Goal: Transaction & Acquisition: Purchase product/service

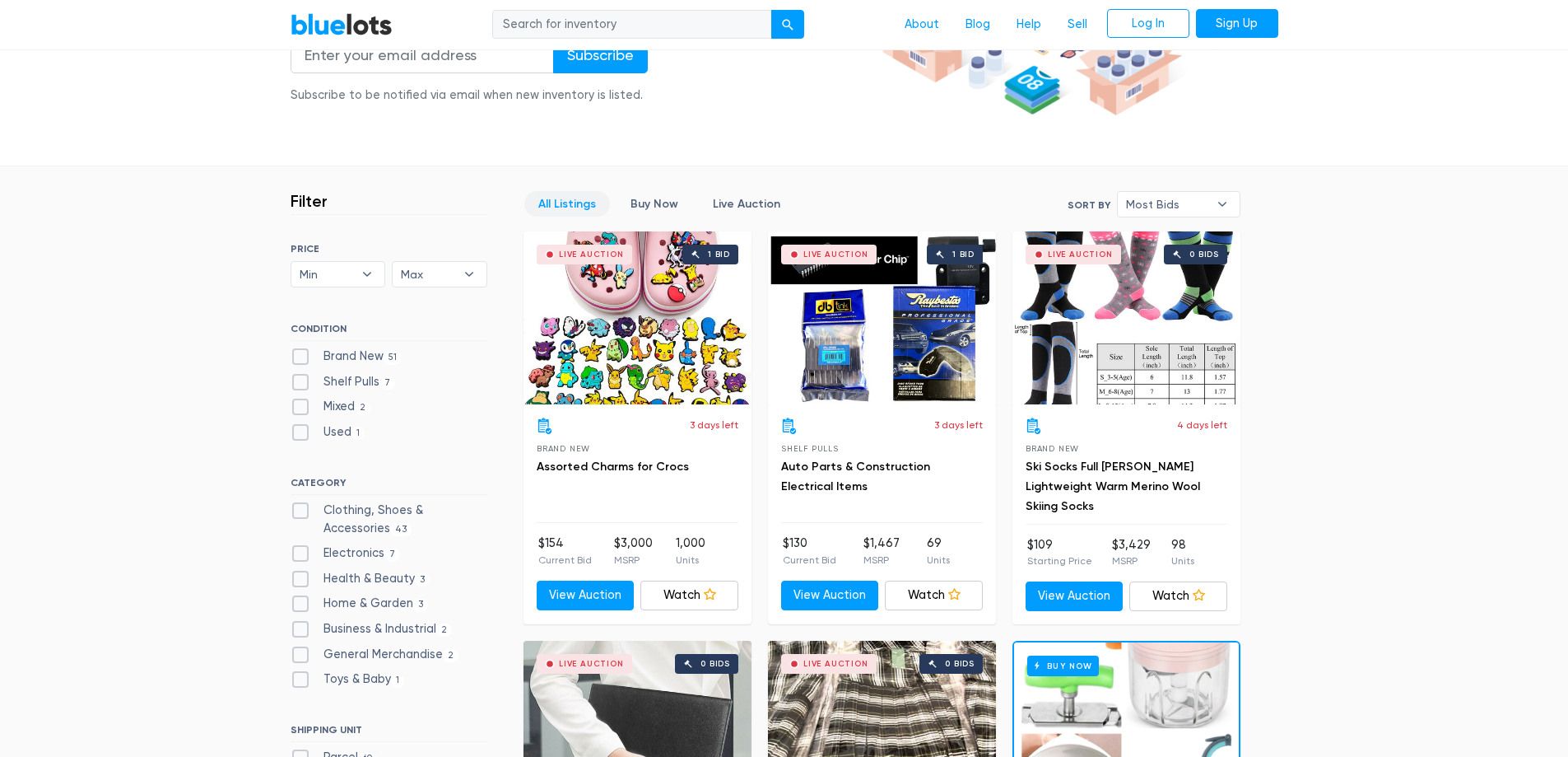
scroll to position [329, 0]
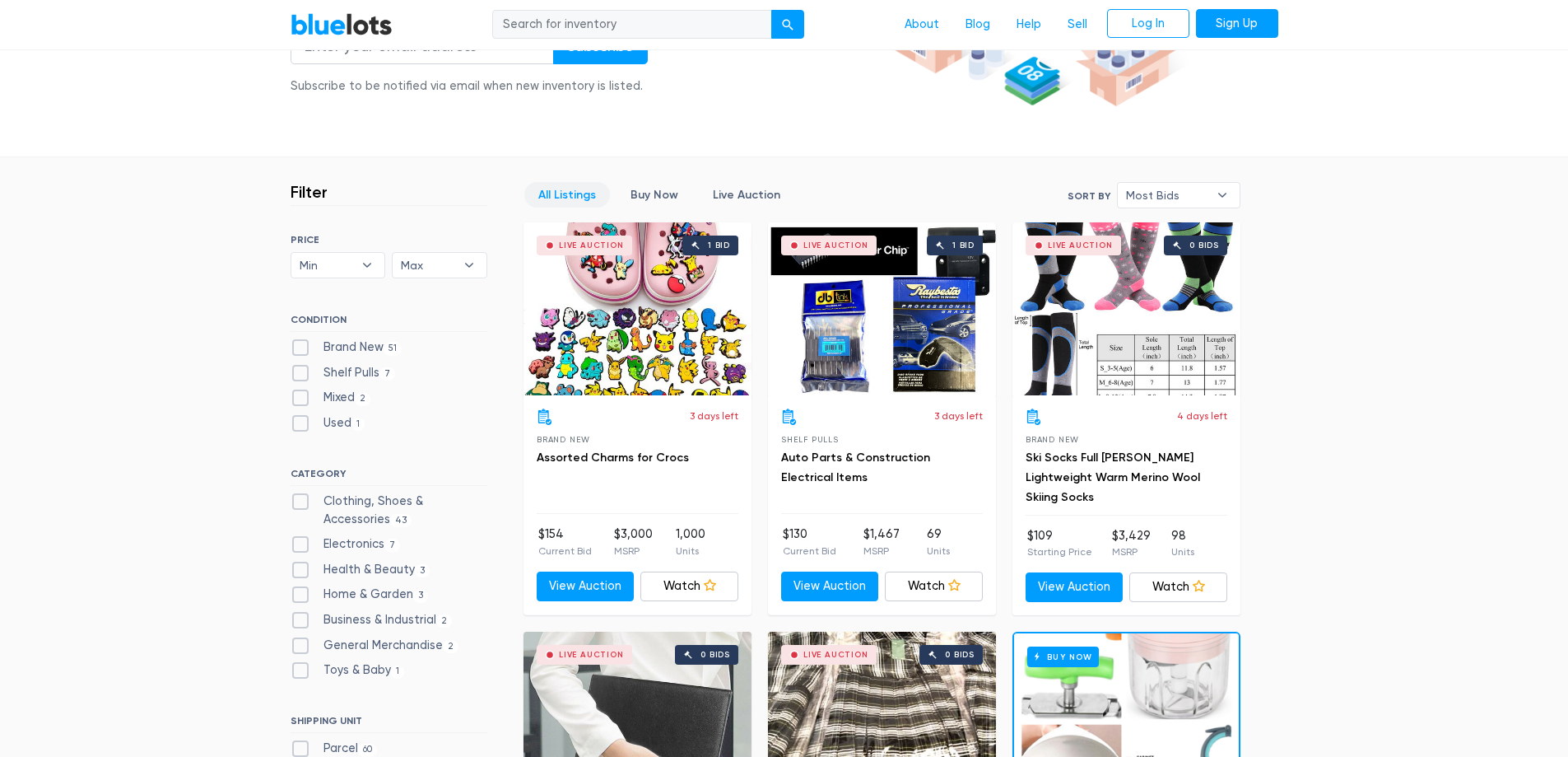
click at [304, 370] on label "Shelf Pulls 7" at bounding box center [343, 373] width 105 height 19
click at [302, 370] on Pulls"] "Shelf Pulls 7" at bounding box center [296, 369] width 11 height 11
checkbox Pulls"] "true"
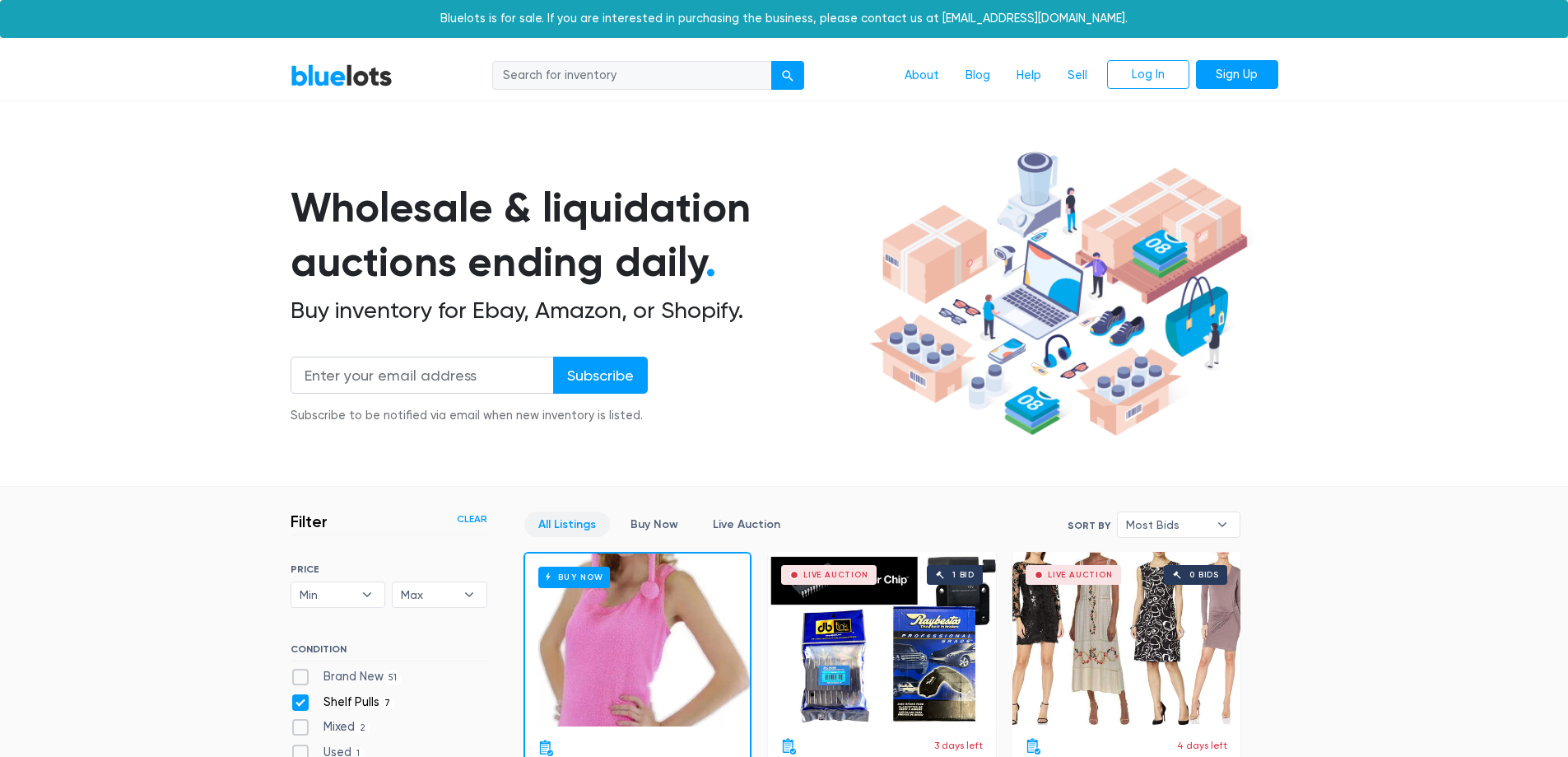
scroll to position [443, 0]
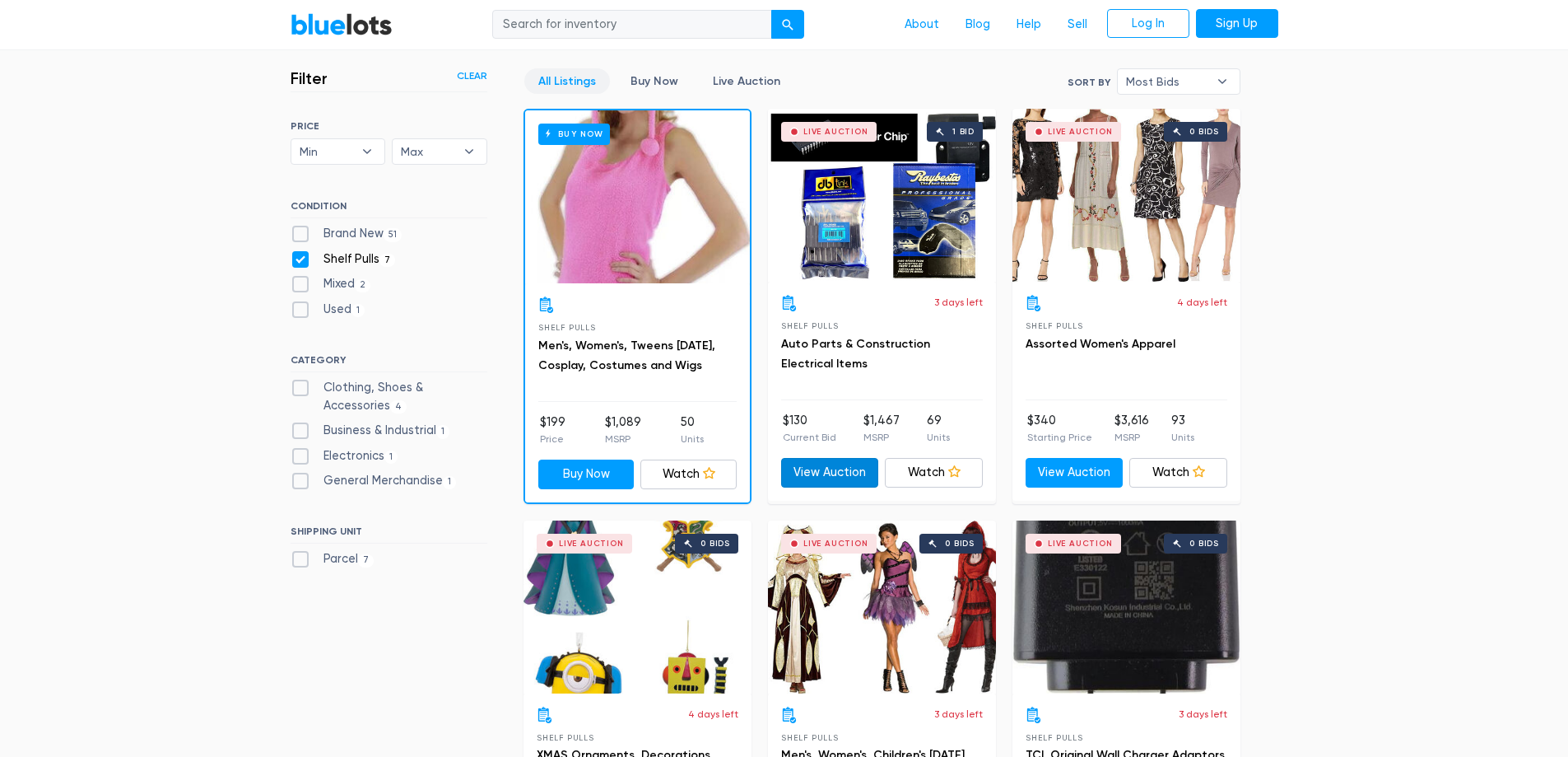
click at [838, 472] on link "View Auction" at bounding box center [830, 473] width 98 height 30
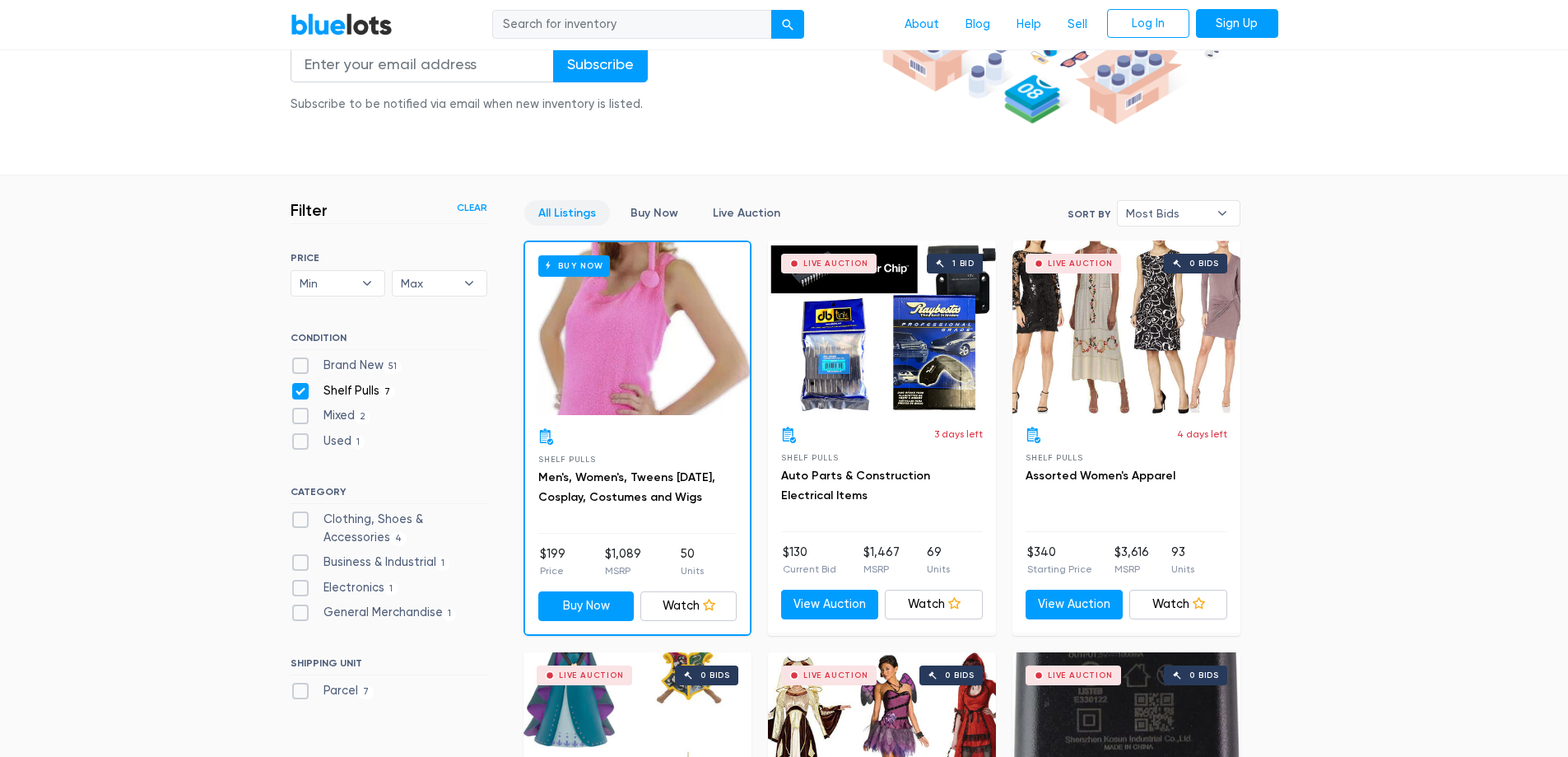
scroll to position [279, 0]
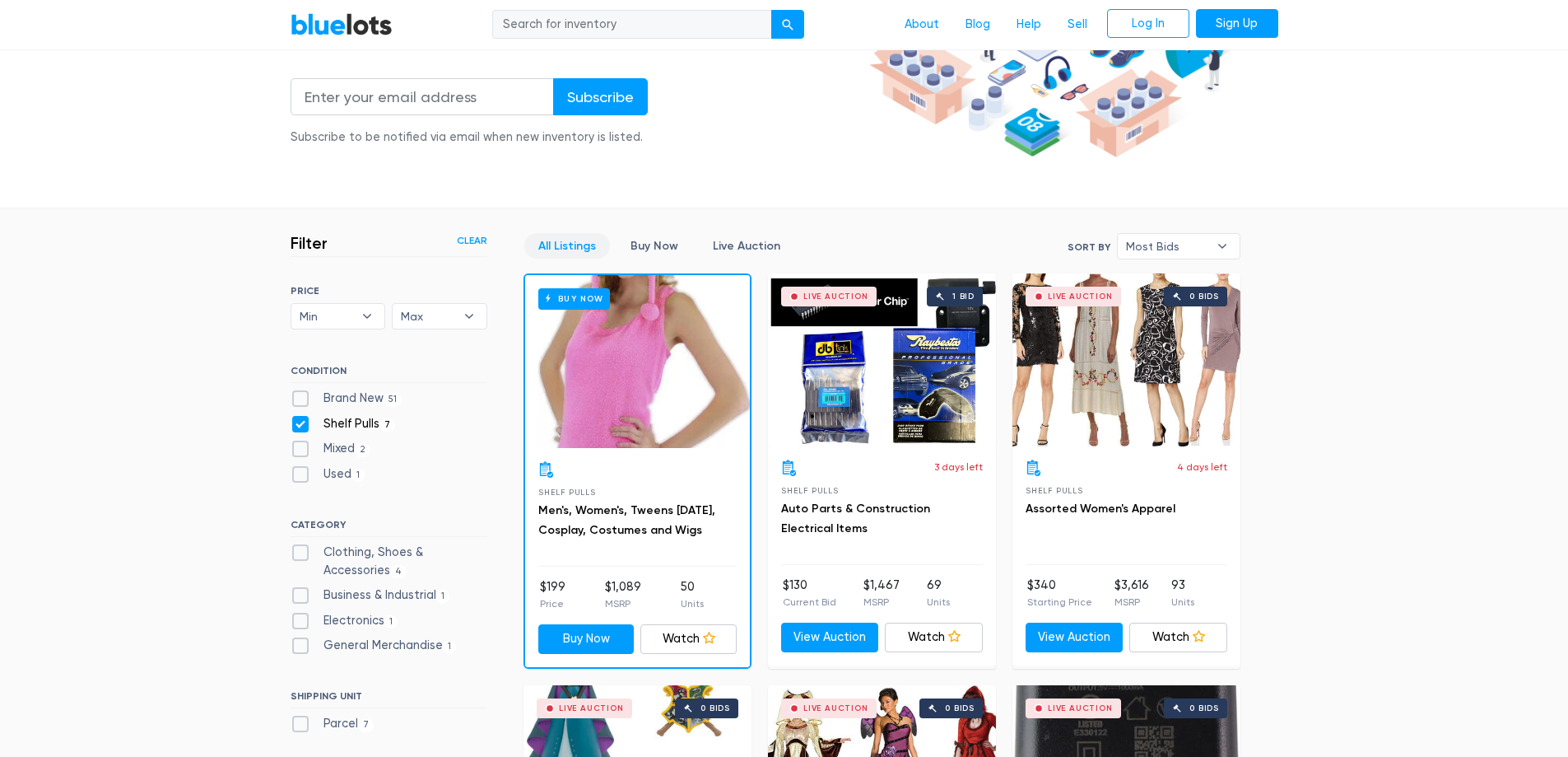
click at [299, 393] on label "Brand New 51" at bounding box center [346, 399] width 112 height 19
click at [299, 393] on New"] "Brand New 51" at bounding box center [296, 395] width 11 height 11
checkbox New"] "true"
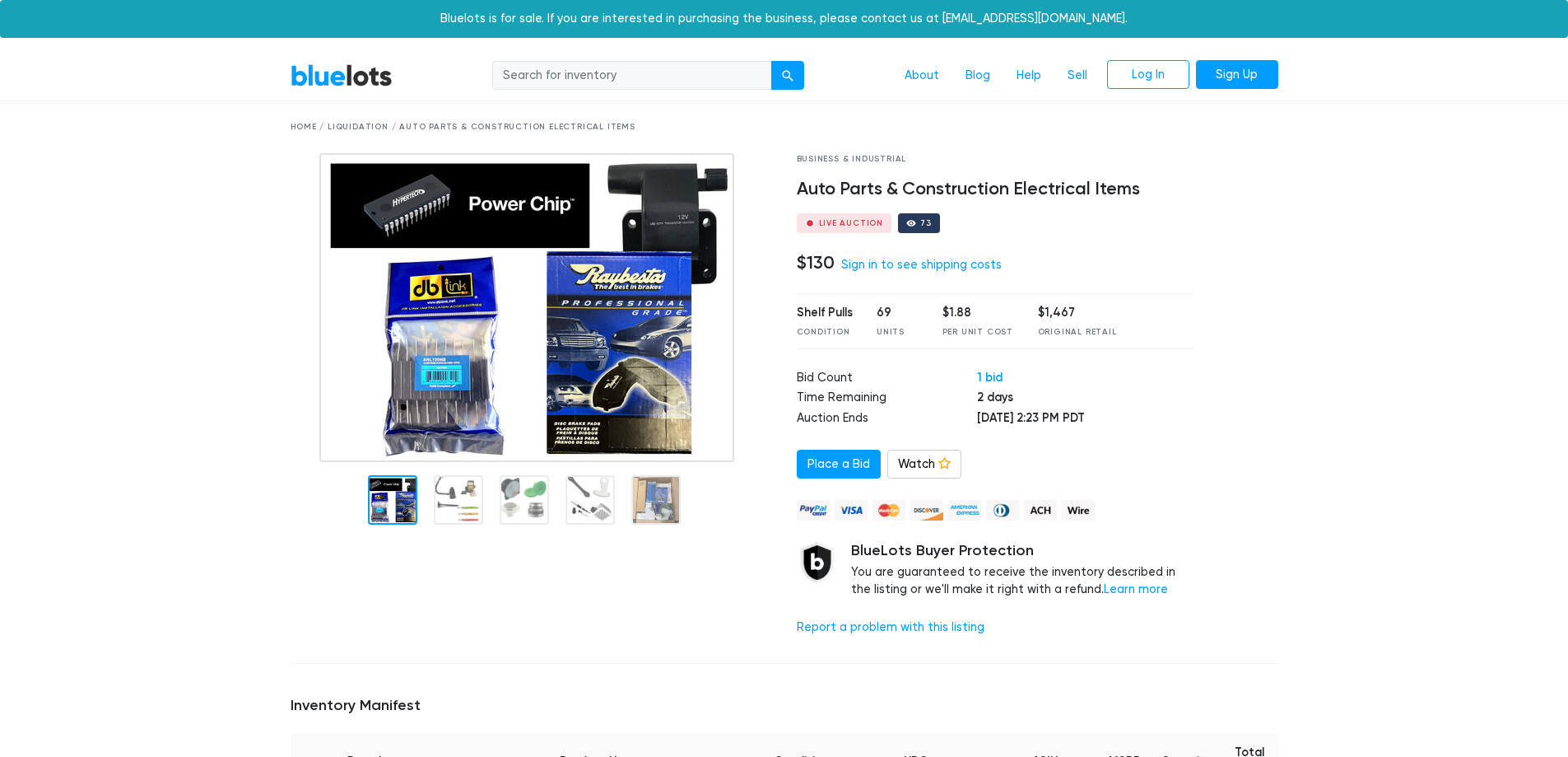
click at [586, 354] on img at bounding box center [526, 307] width 414 height 309
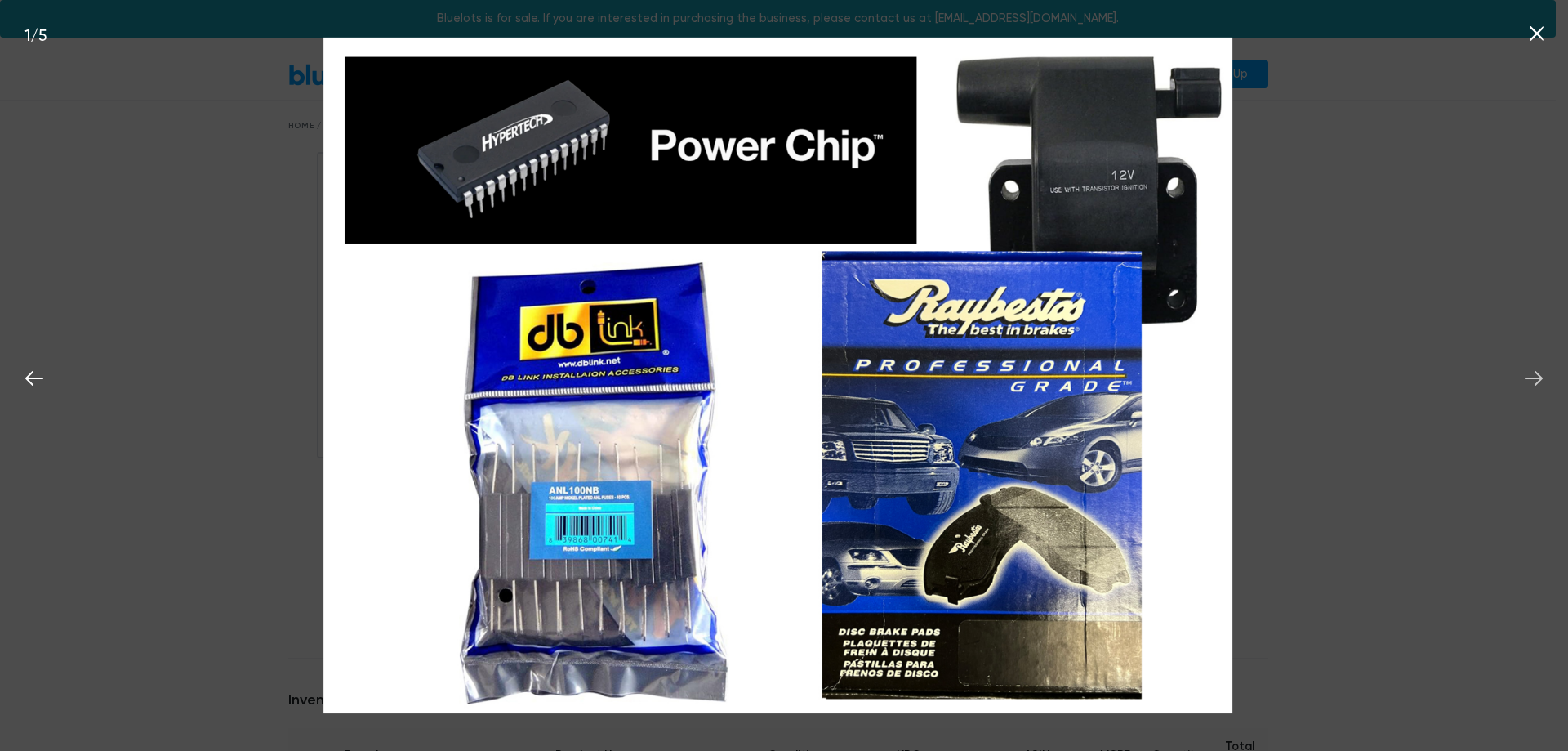
click at [1533, 372] on icon at bounding box center [1533, 378] width 25 height 25
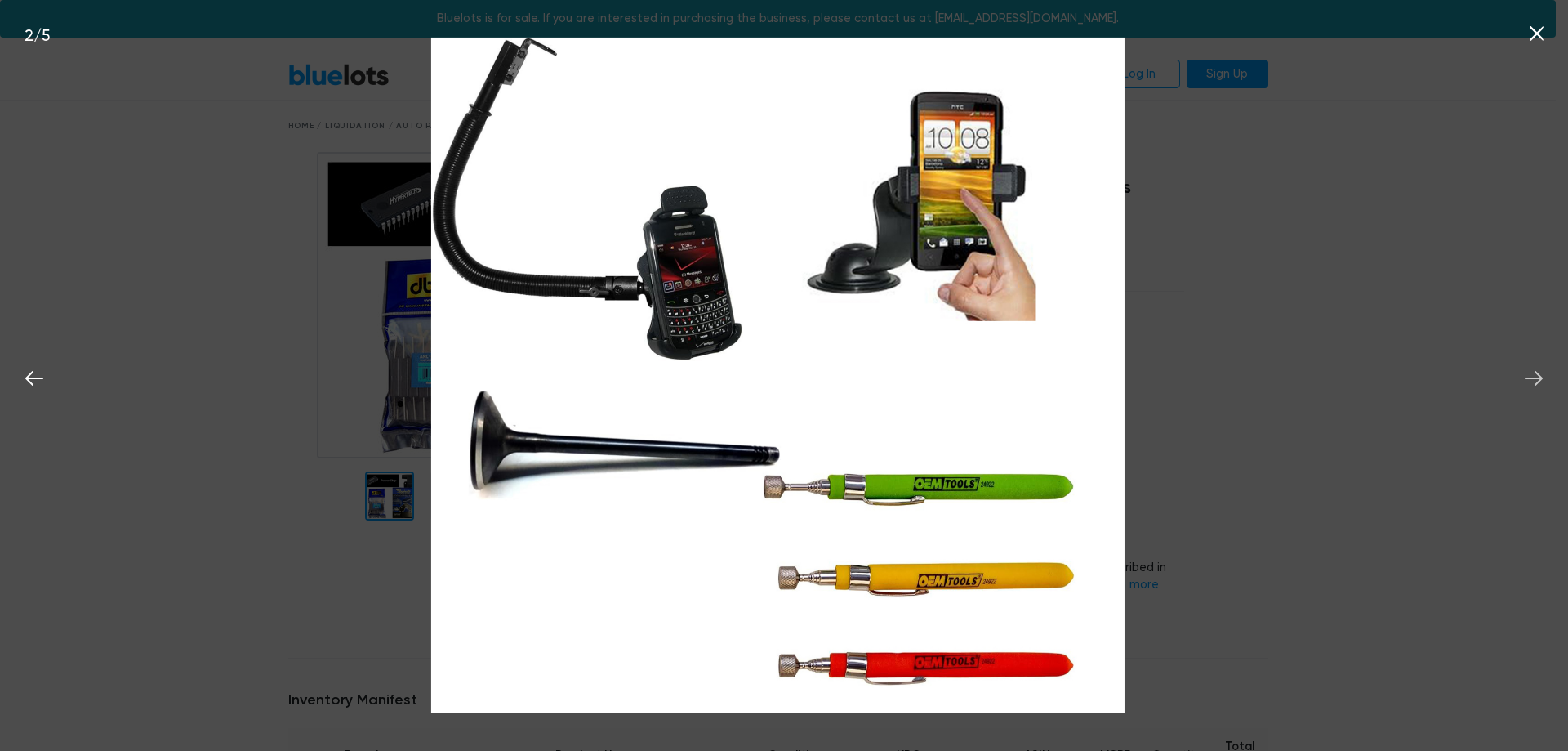
click at [1535, 373] on icon at bounding box center [1533, 378] width 25 height 25
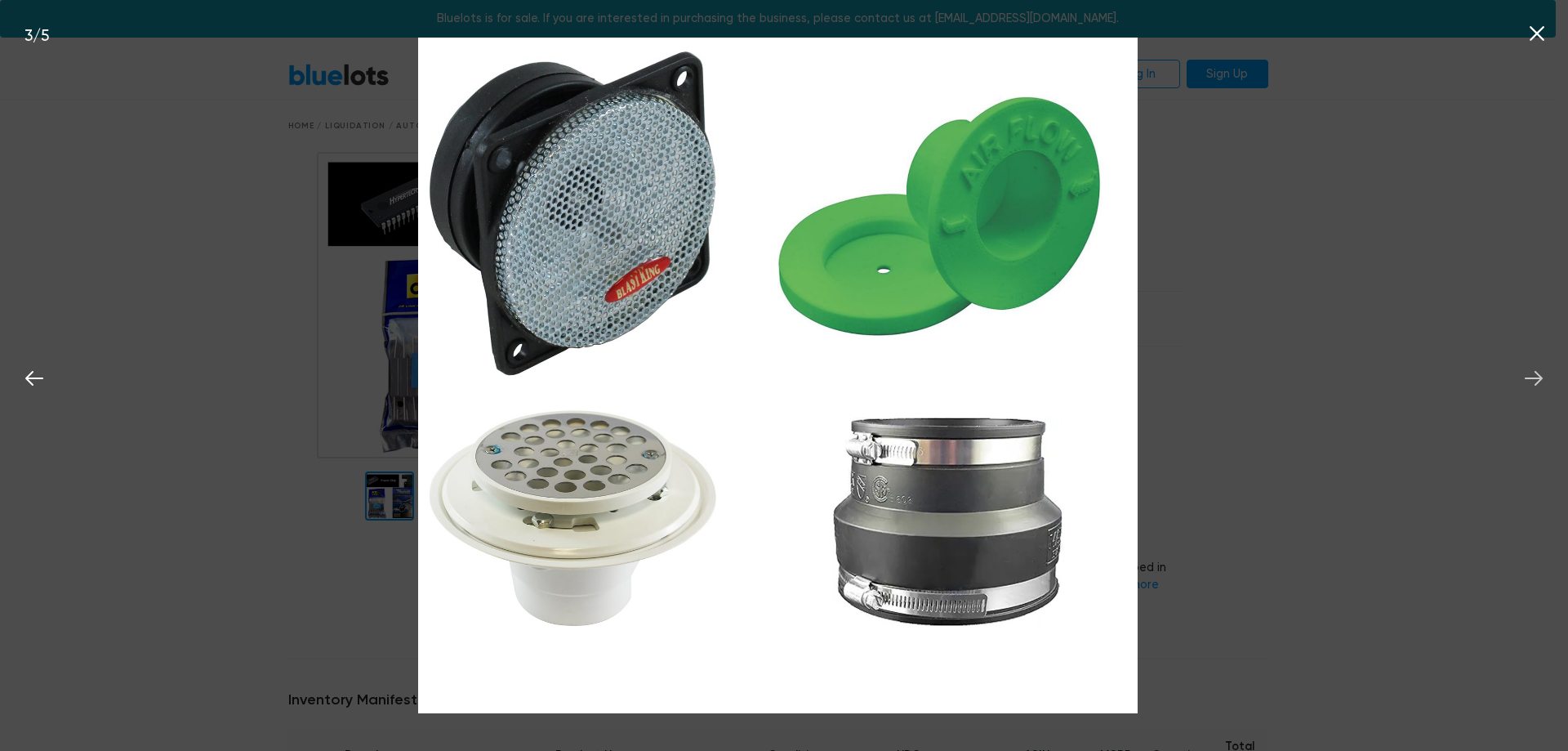
click at [1535, 373] on icon at bounding box center [1533, 378] width 25 height 25
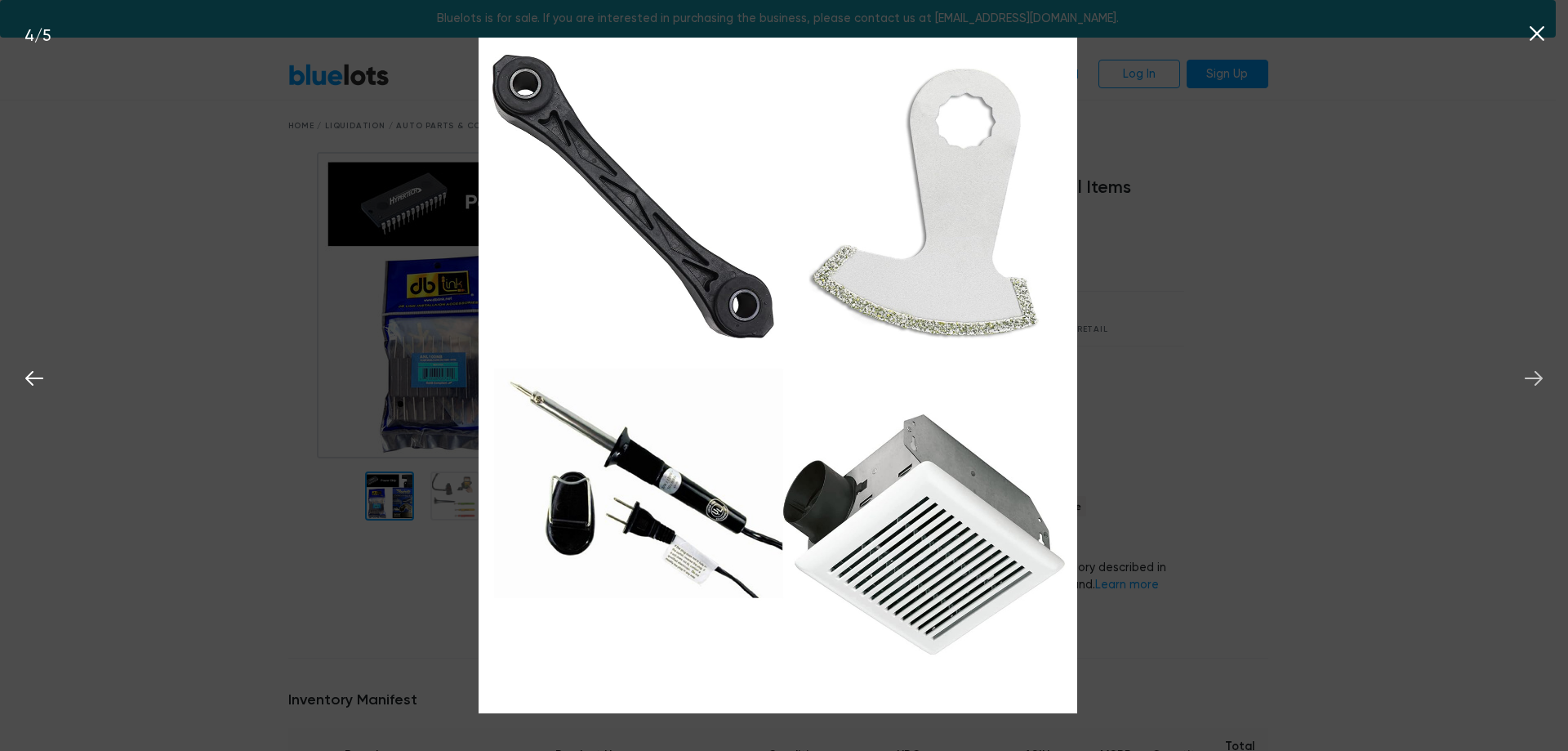
click at [1535, 373] on icon at bounding box center [1533, 378] width 25 height 25
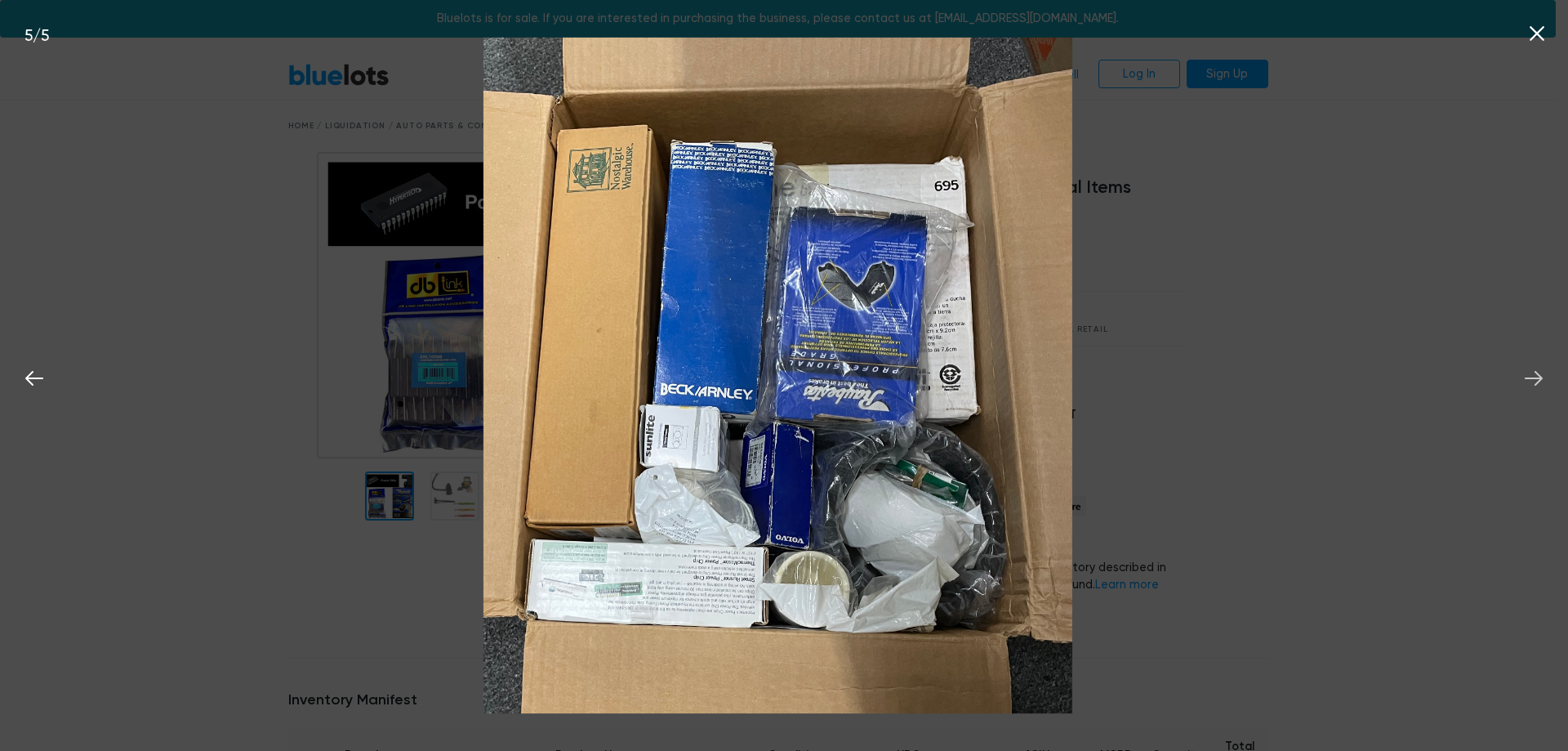
click at [1535, 373] on icon at bounding box center [1533, 378] width 25 height 25
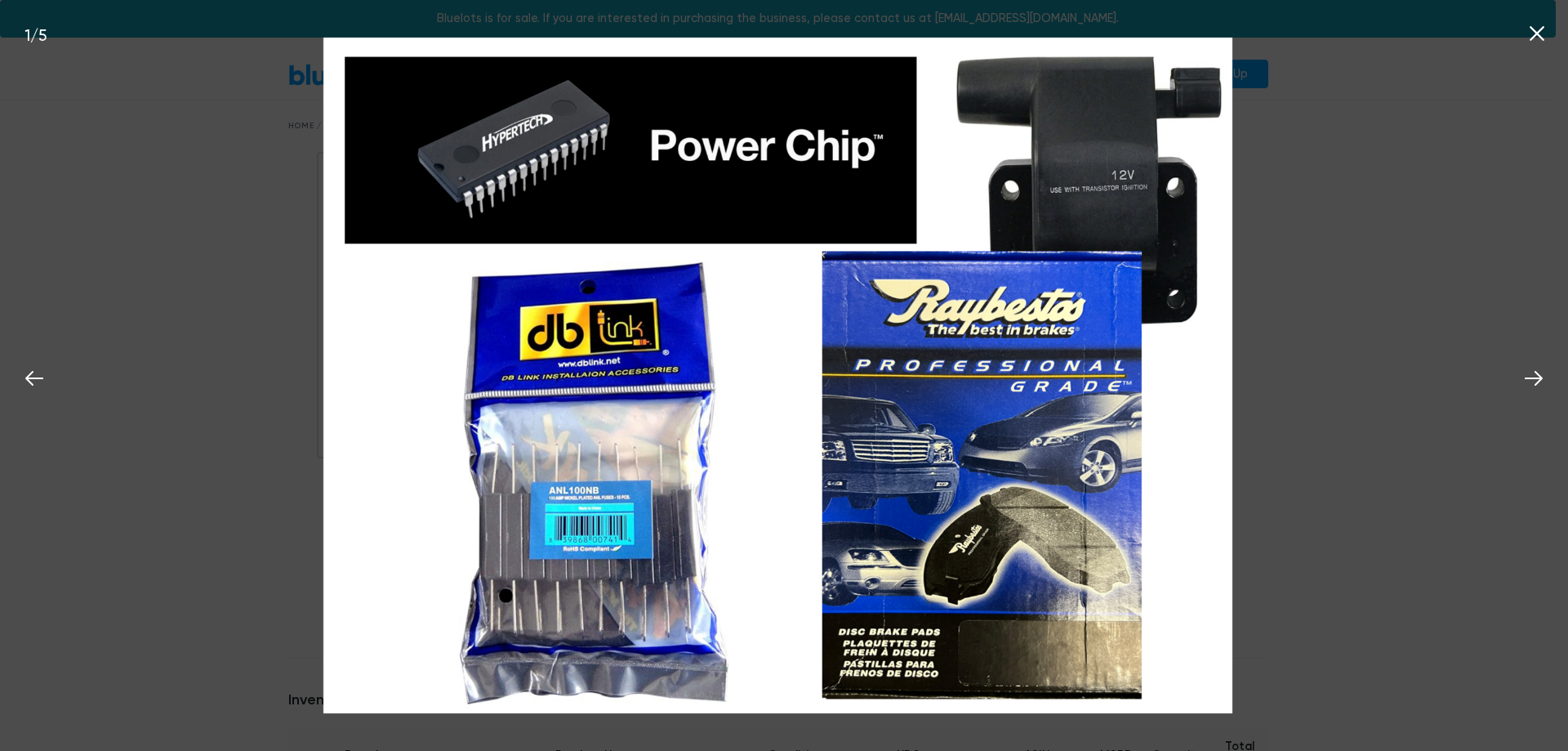
click at [1541, 31] on icon at bounding box center [1537, 33] width 25 height 25
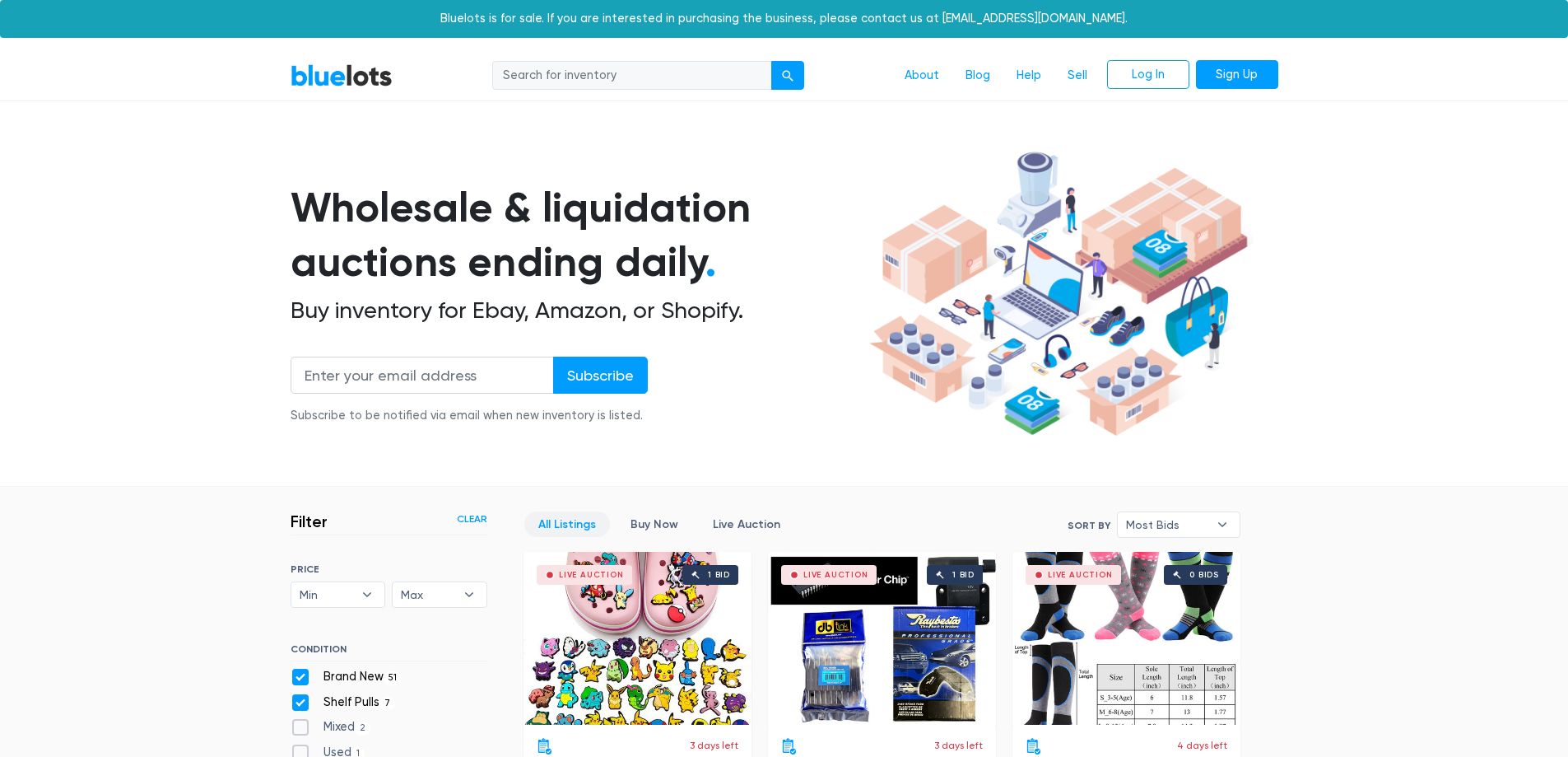
scroll to position [443, 0]
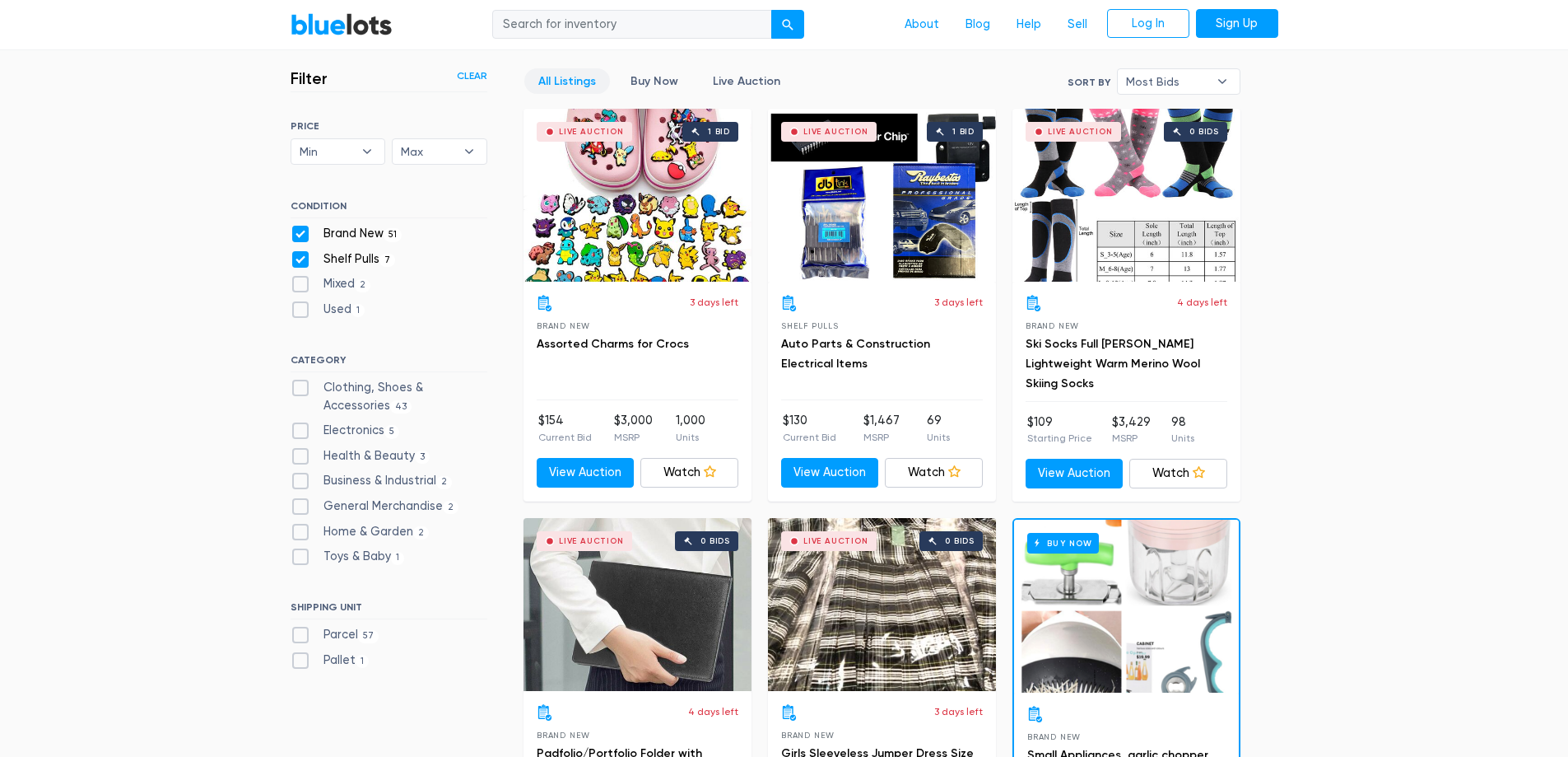
click at [298, 256] on label "Shelf Pulls 7" at bounding box center [343, 259] width 105 height 19
click at [298, 256] on Pulls"] "Shelf Pulls 7" at bounding box center [296, 255] width 11 height 11
checkbox Pulls"] "false"
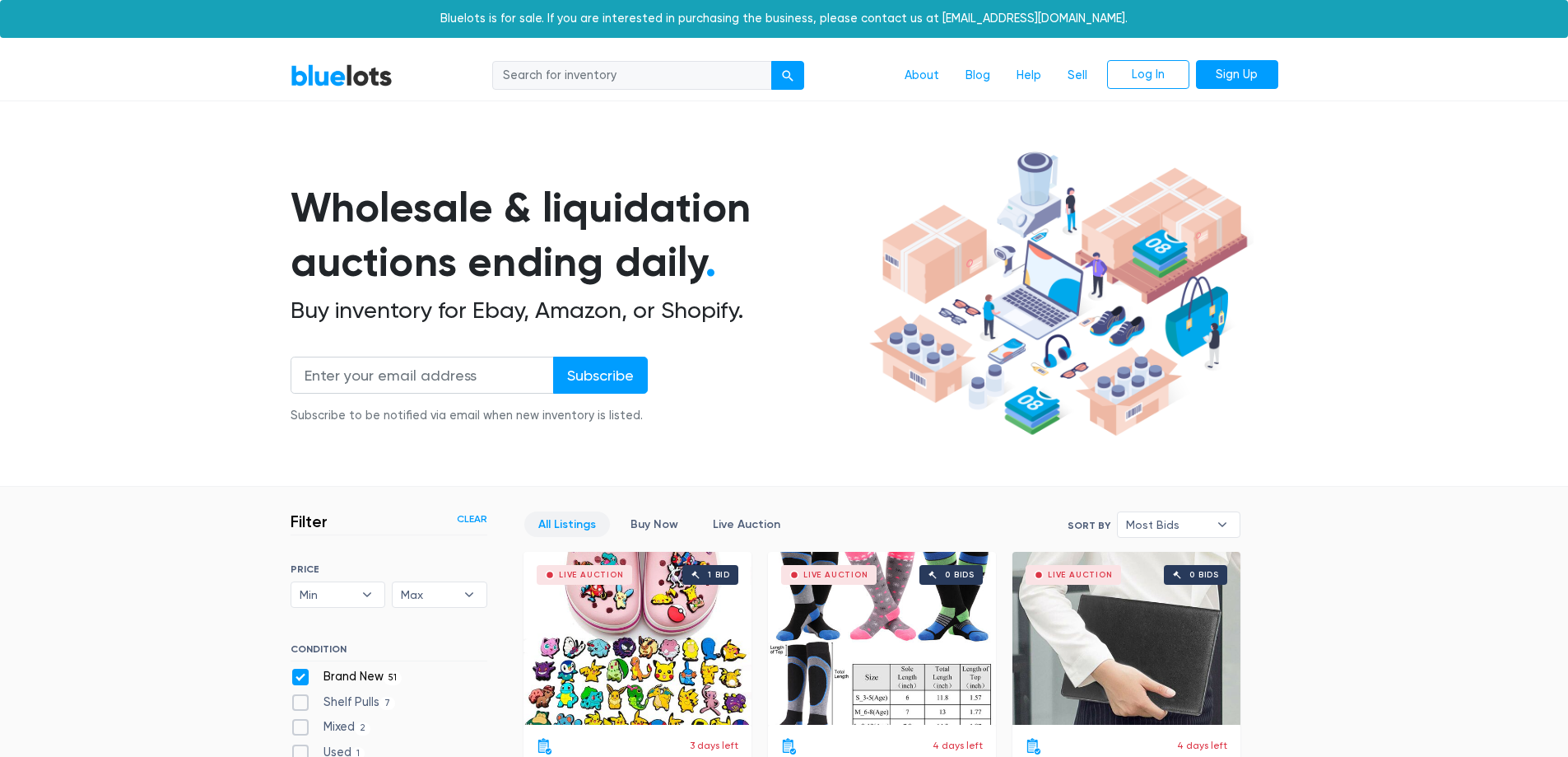
scroll to position [443, 0]
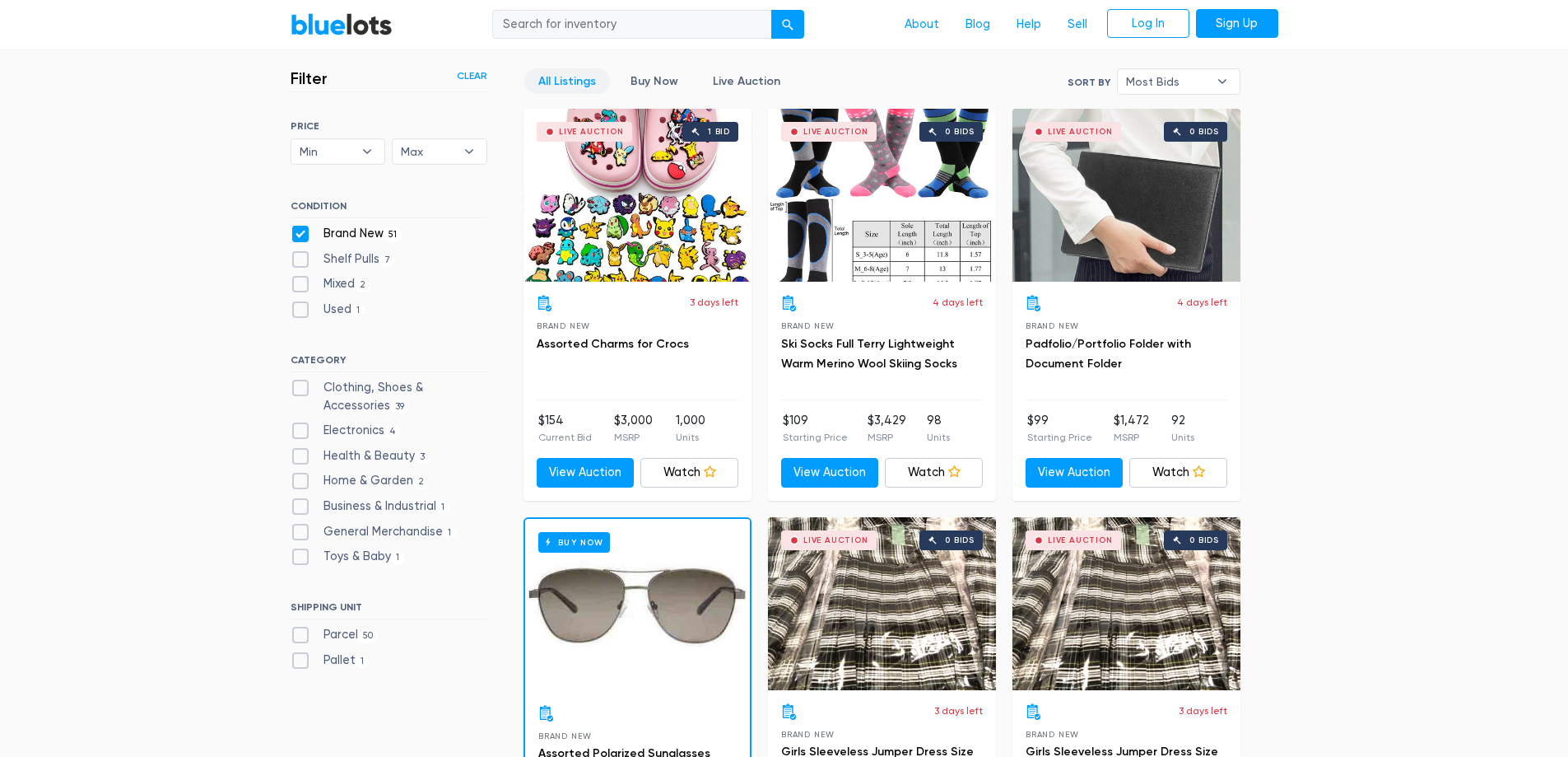
click at [652, 224] on div "Live Auction 1 bid" at bounding box center [637, 194] width 228 height 173
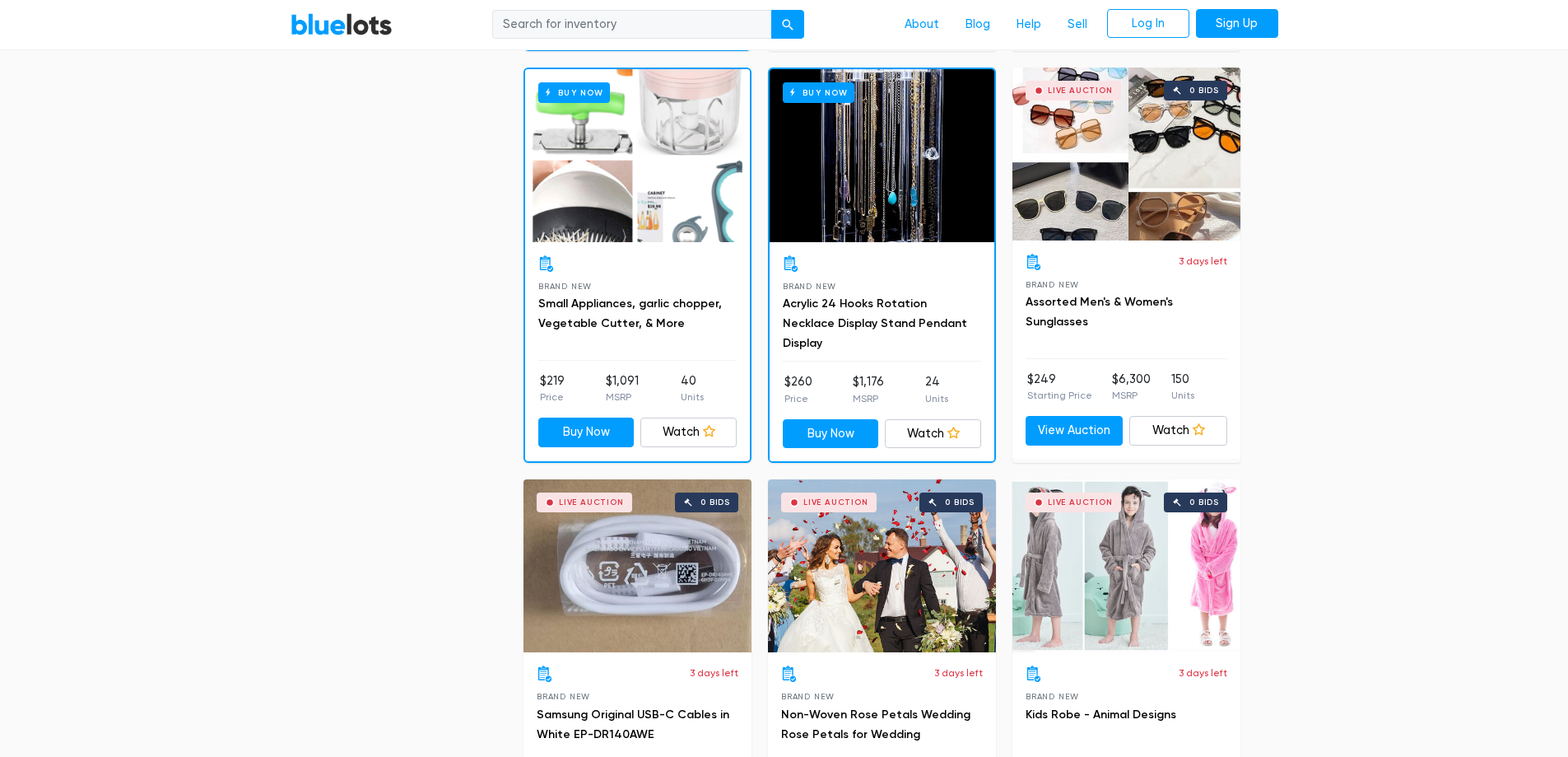
scroll to position [1595, 0]
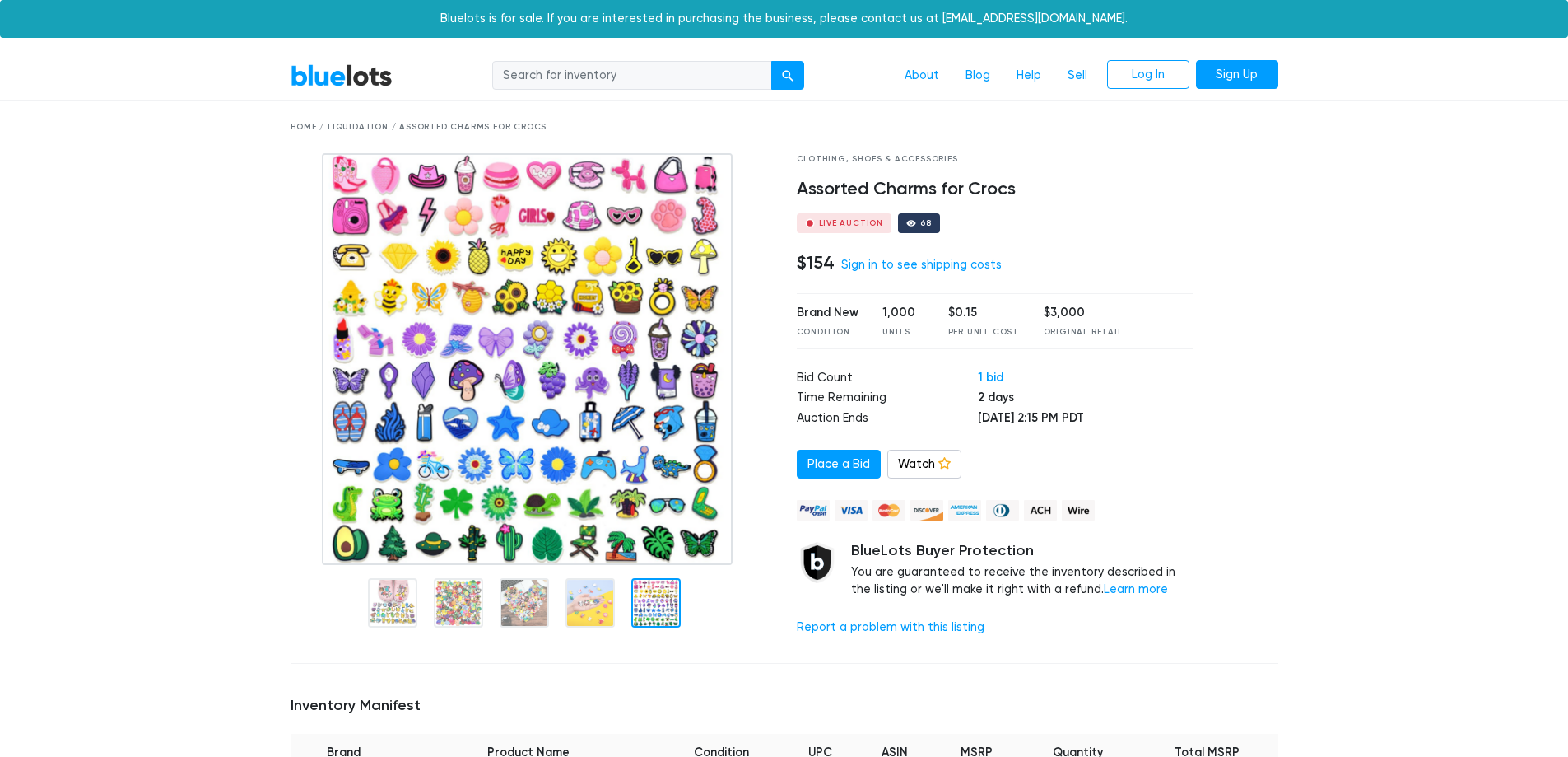
click at [569, 369] on img at bounding box center [527, 358] width 411 height 412
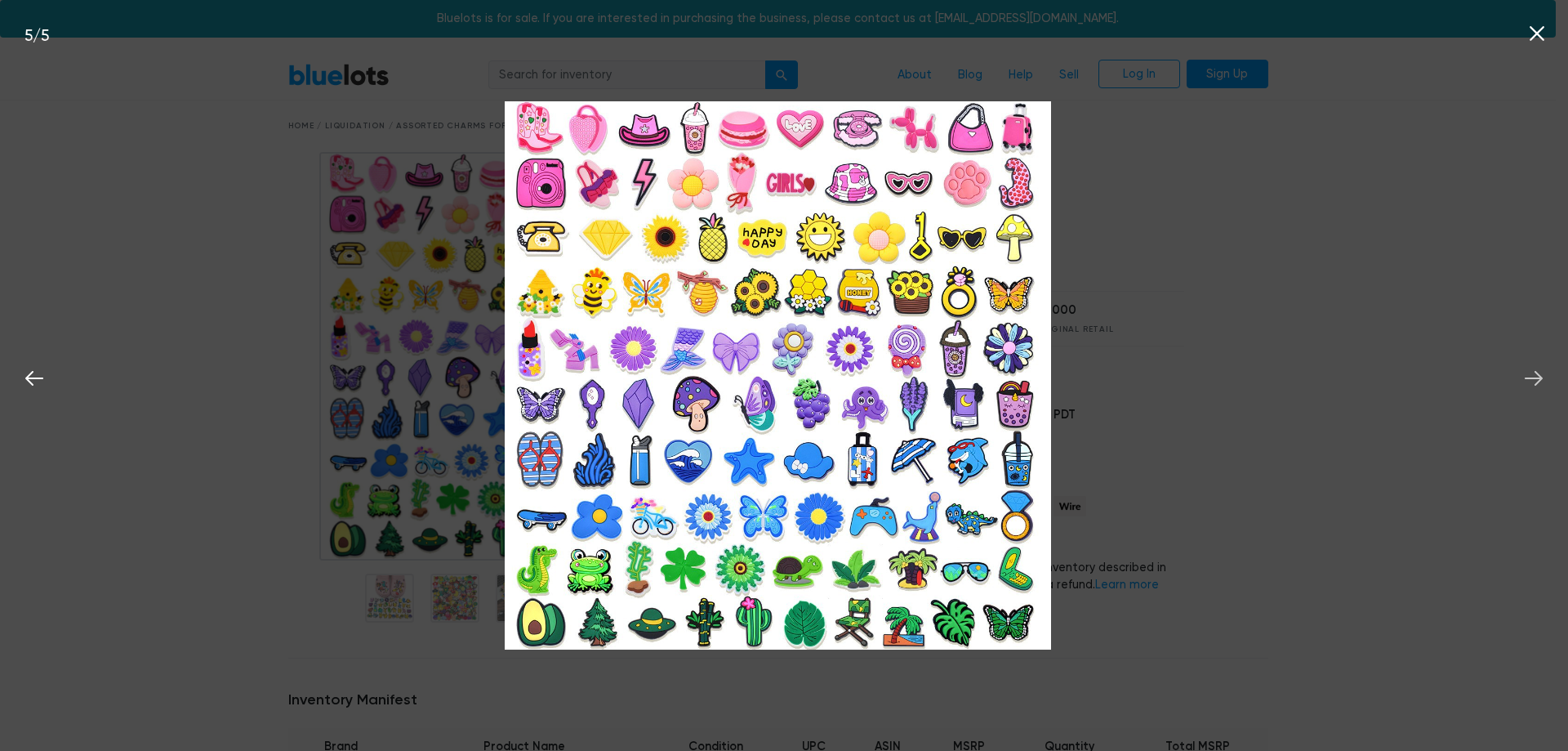
click at [1528, 368] on icon at bounding box center [1533, 378] width 25 height 25
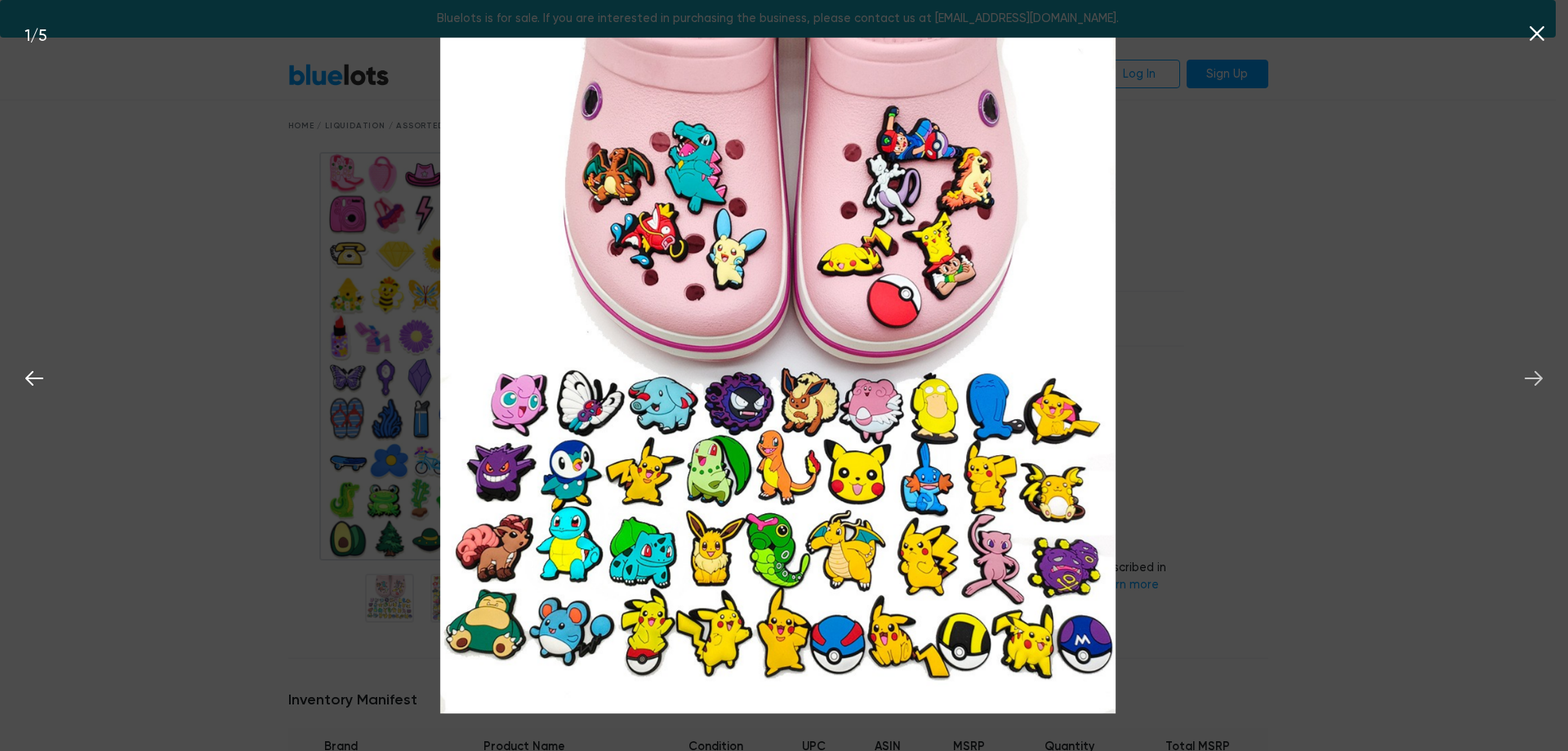
click at [1528, 368] on icon at bounding box center [1533, 378] width 25 height 25
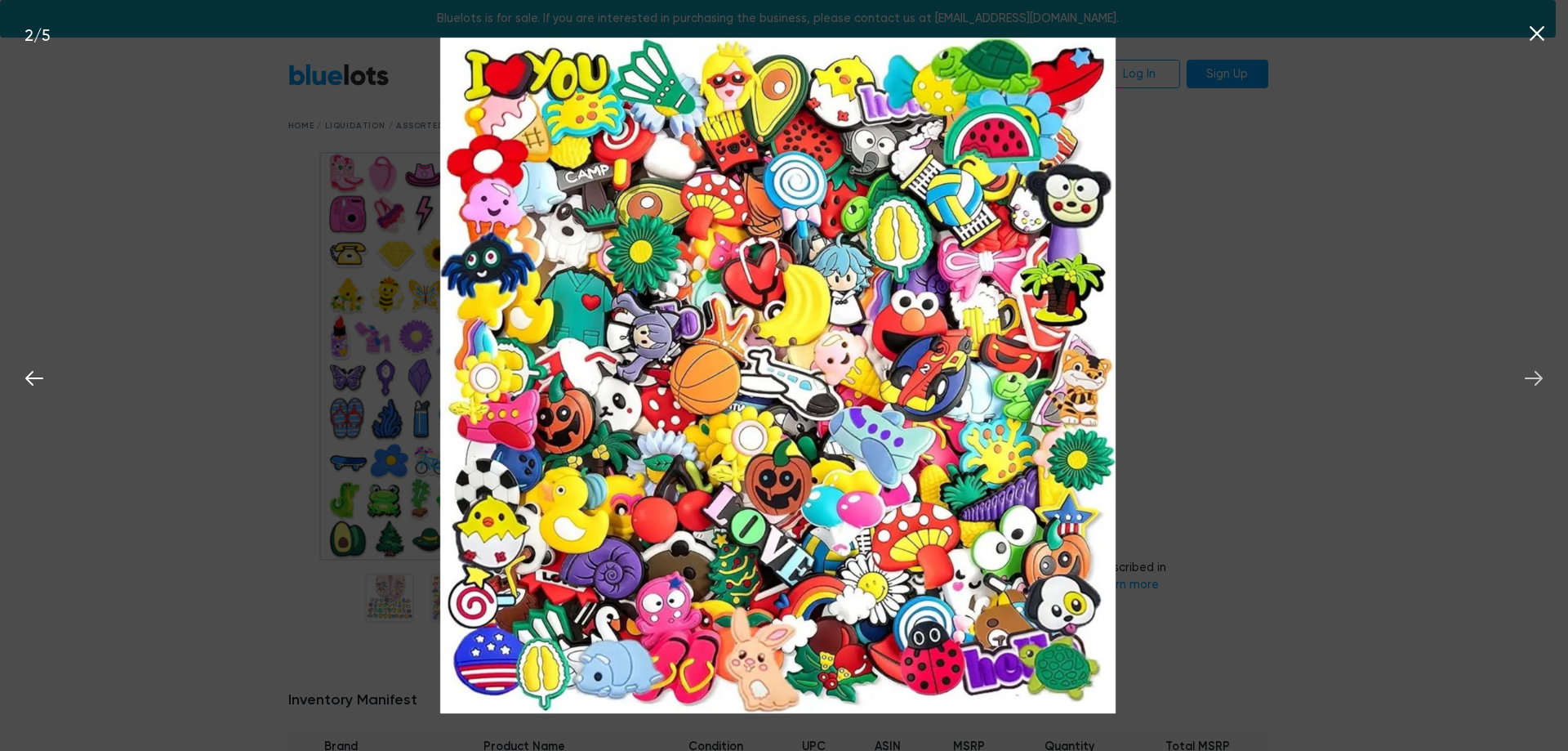
click at [1528, 368] on icon at bounding box center [1533, 378] width 25 height 25
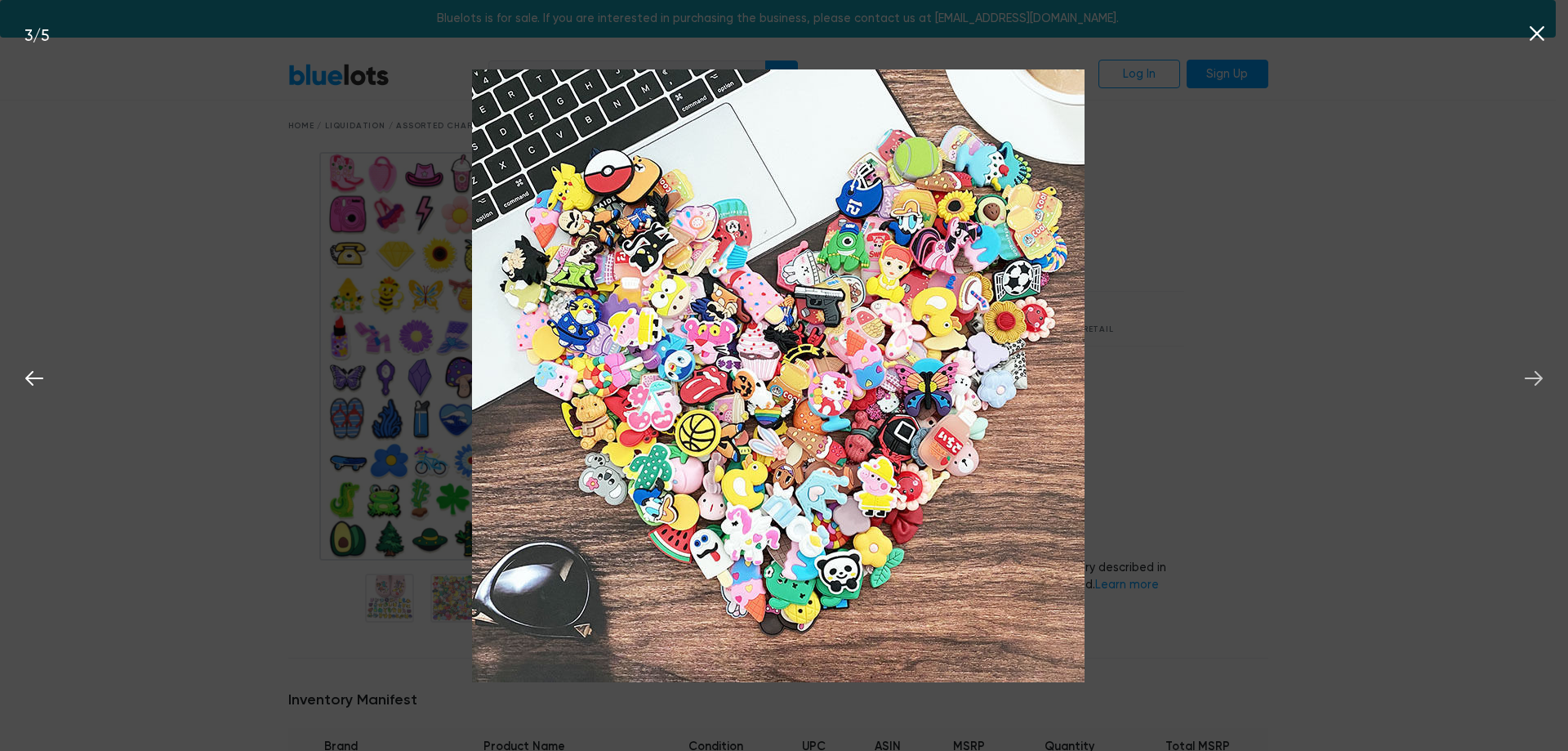
click at [1528, 368] on icon at bounding box center [1533, 378] width 25 height 25
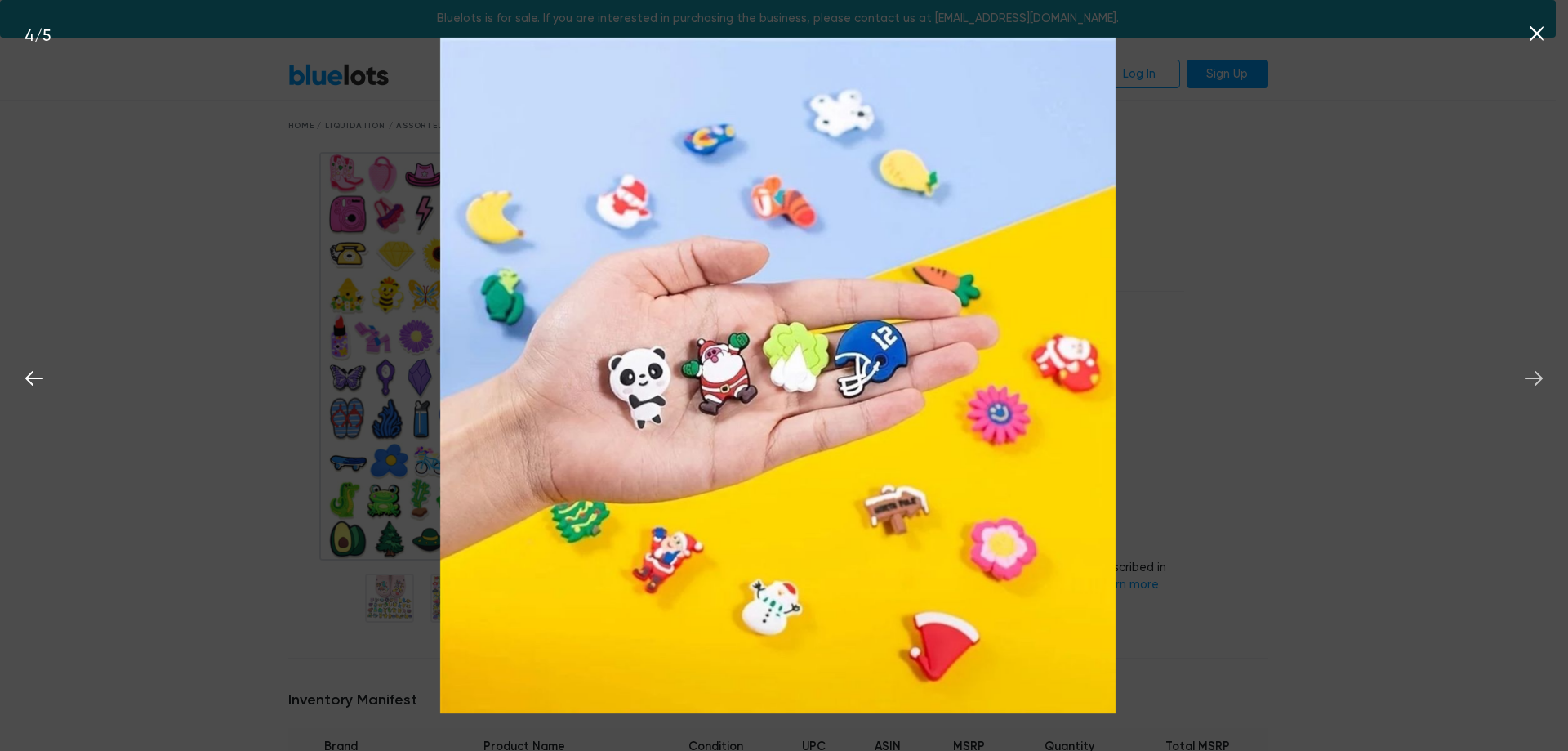
click at [1528, 369] on icon at bounding box center [1533, 378] width 25 height 25
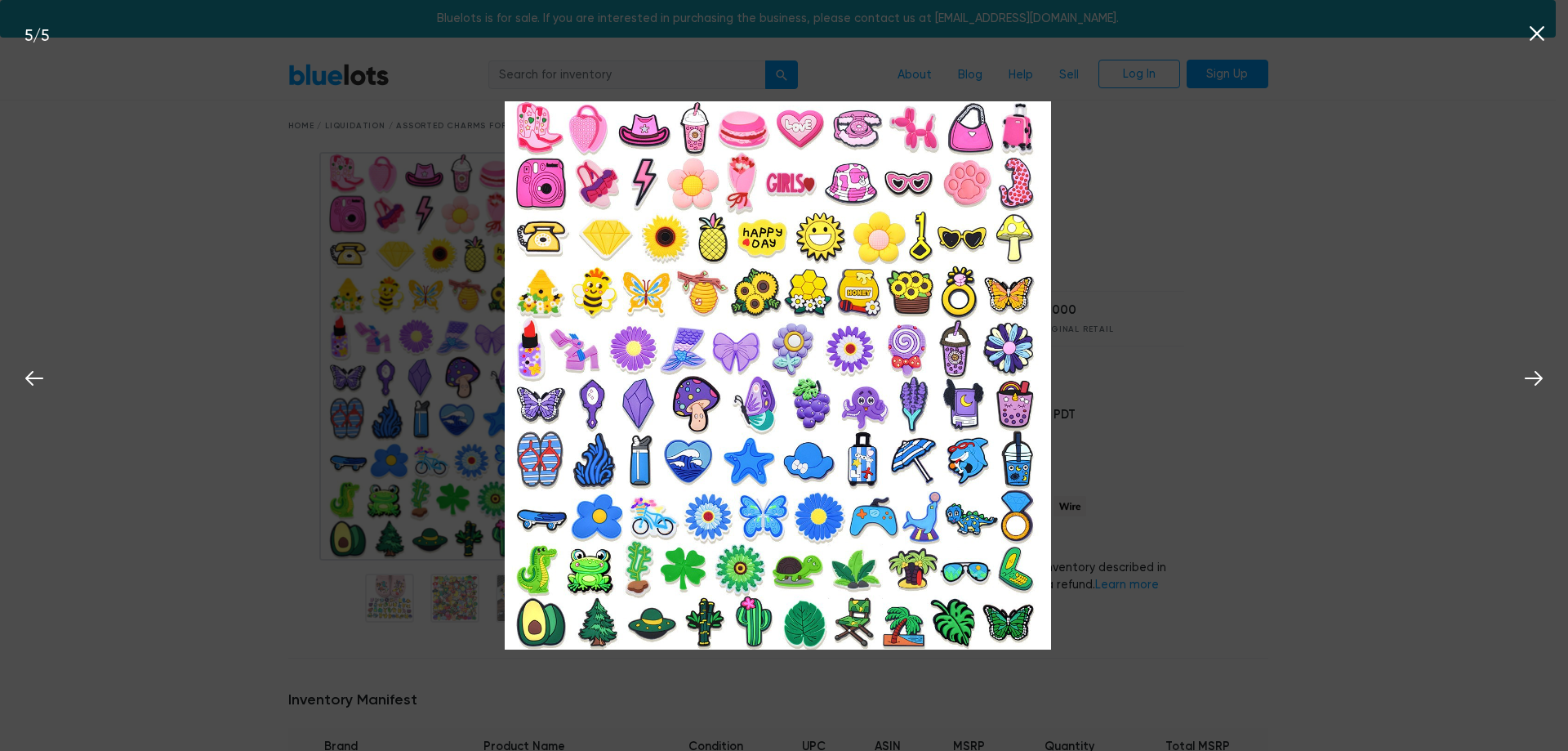
click at [1534, 31] on icon at bounding box center [1537, 33] width 15 height 15
